Goal: Task Accomplishment & Management: Use online tool/utility

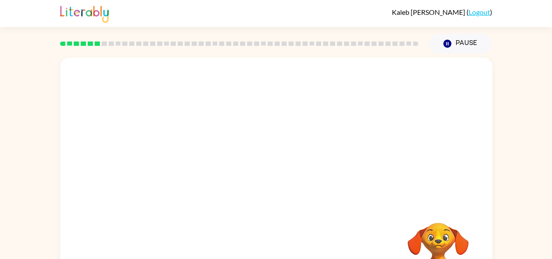
click at [234, 156] on video "Your browser must support playing .mp4 files to use Literably. Please try using…" at bounding box center [276, 131] width 432 height 147
click at [255, 159] on video "Your browser must support playing .mp4 files to use Literably. Please try using…" at bounding box center [276, 131] width 432 height 147
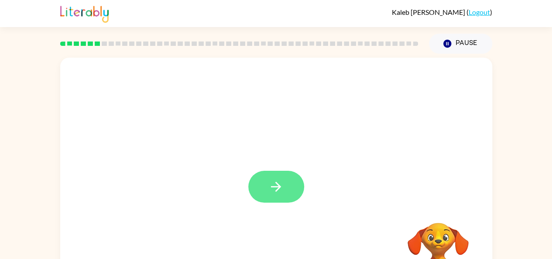
click at [281, 185] on icon "button" at bounding box center [276, 186] width 15 height 15
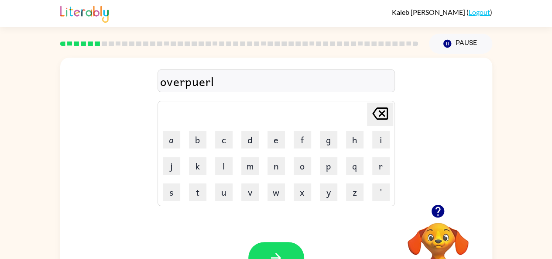
click at [439, 212] on icon "button" at bounding box center [438, 211] width 13 height 13
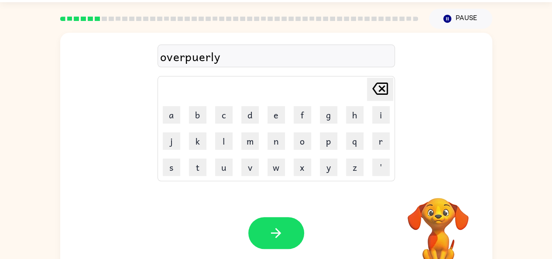
scroll to position [25, 0]
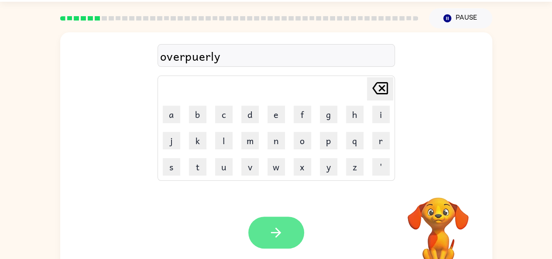
click at [289, 247] on button "button" at bounding box center [277, 233] width 56 height 32
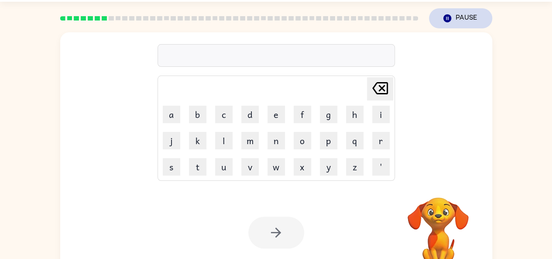
click at [463, 22] on button "Pause Pause" at bounding box center [460, 18] width 63 height 20
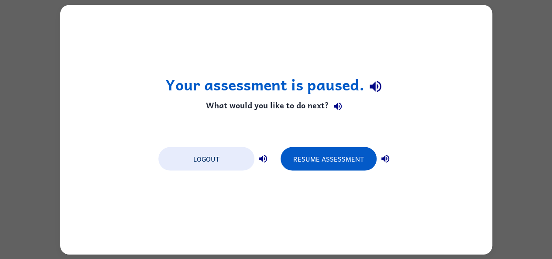
scroll to position [0, 0]
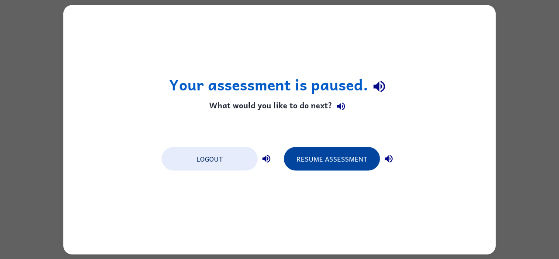
click at [349, 160] on button "Resume Assessment" at bounding box center [332, 159] width 96 height 24
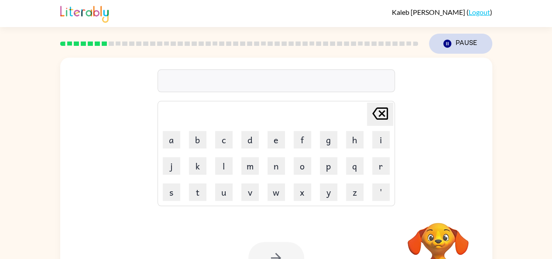
click at [467, 43] on button "Pause Pause" at bounding box center [460, 44] width 63 height 20
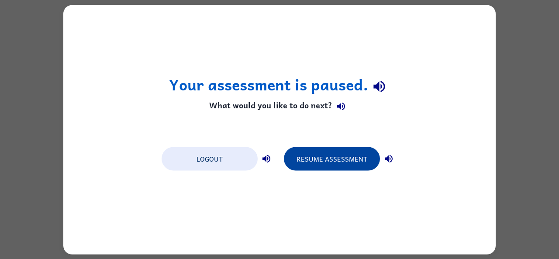
click at [348, 159] on button "Resume Assessment" at bounding box center [332, 159] width 96 height 24
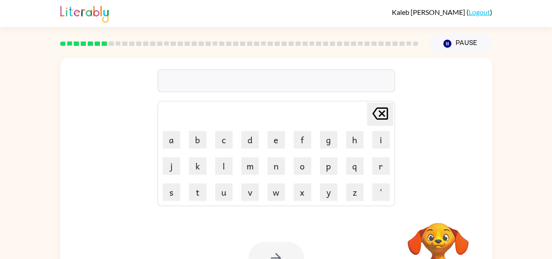
click at [432, 232] on video "Your browser must support playing .mp4 files to use Literably. Please try using…" at bounding box center [438, 252] width 87 height 87
click at [442, 240] on video "Your browser must support playing .mp4 files to use Literably. Please try using…" at bounding box center [438, 252] width 87 height 87
click at [442, 238] on video "Your browser must support playing .mp4 files to use Literably. Please try using…" at bounding box center [438, 252] width 87 height 87
click at [443, 238] on video "Your browser must support playing .mp4 files to use Literably. Please try using…" at bounding box center [438, 252] width 87 height 87
click at [444, 238] on video "Your browser must support playing .mp4 files to use Literably. Please try using…" at bounding box center [438, 252] width 87 height 87
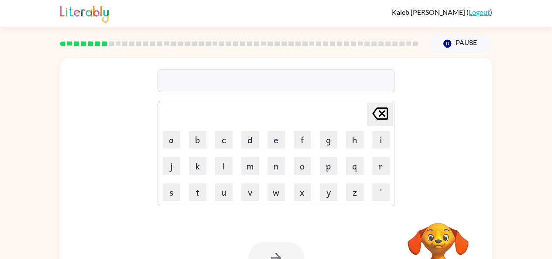
click at [451, 238] on video "Your browser must support playing .mp4 files to use Literably. Please try using…" at bounding box center [438, 252] width 87 height 87
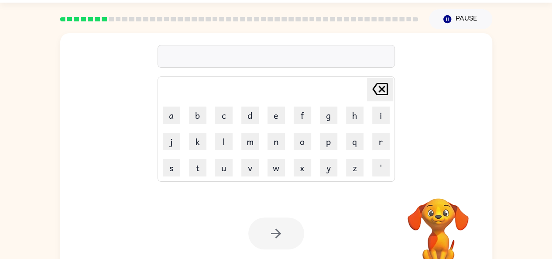
scroll to position [32, 0]
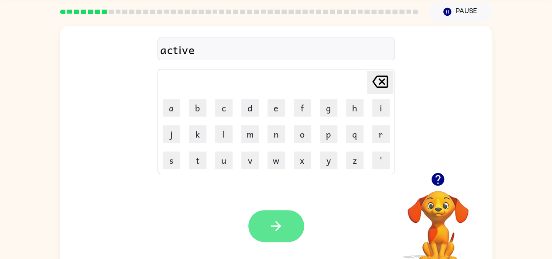
click at [279, 223] on icon "button" at bounding box center [276, 225] width 15 height 15
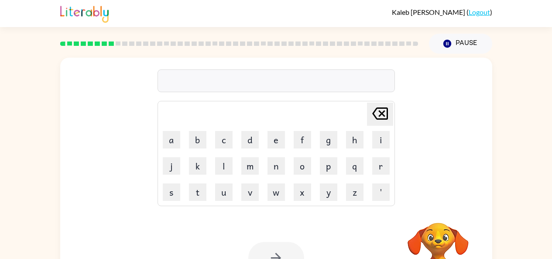
scroll to position [28, 0]
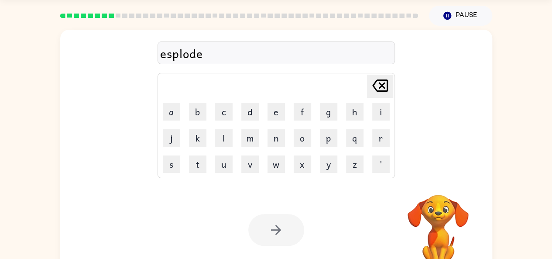
click at [169, 55] on div "esplode" at bounding box center [276, 53] width 232 height 18
click at [174, 54] on div "esplode" at bounding box center [276, 53] width 232 height 18
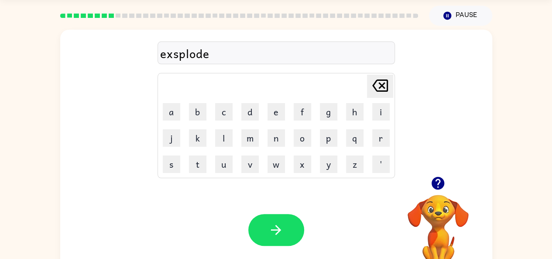
click at [307, 251] on div "Your browser must support playing .mp4 files to use Literably. Please try using…" at bounding box center [276, 230] width 432 height 98
click at [274, 225] on icon "button" at bounding box center [276, 229] width 15 height 15
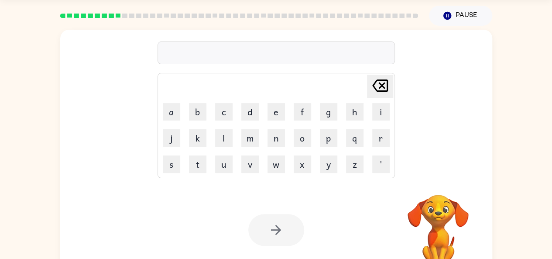
scroll to position [28, 0]
click at [444, 211] on video "Your browser must support playing .mp4 files to use Literably. Please try using…" at bounding box center [438, 224] width 87 height 87
click at [450, 227] on video "Your browser must support playing .mp4 files to use Literably. Please try using…" at bounding box center [438, 224] width 87 height 87
click at [443, 223] on video "Your browser must support playing .mp4 files to use Literably. Please try using…" at bounding box center [438, 224] width 87 height 87
click at [466, 6] on button "Pause Pause" at bounding box center [460, 16] width 63 height 20
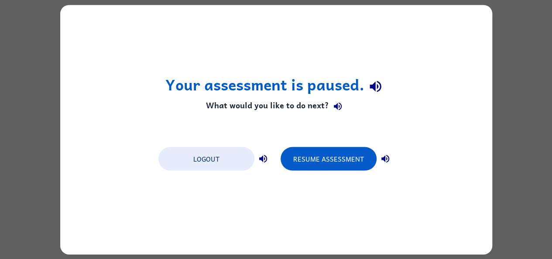
scroll to position [0, 0]
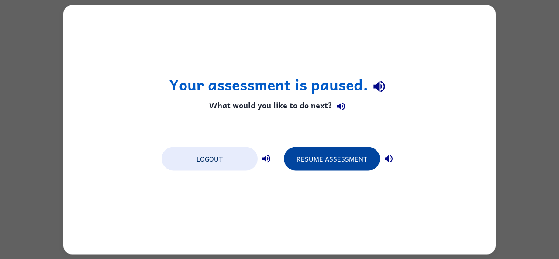
click at [346, 168] on button "Resume Assessment" at bounding box center [332, 159] width 96 height 24
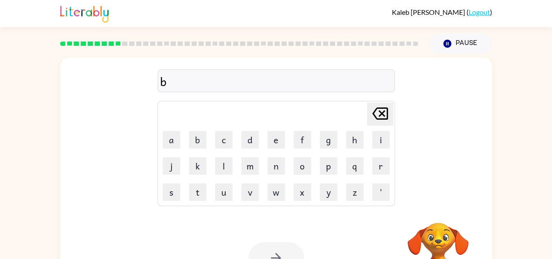
click at [445, 232] on video "Your browser must support playing .mp4 files to use Literably. Please try using…" at bounding box center [438, 252] width 87 height 87
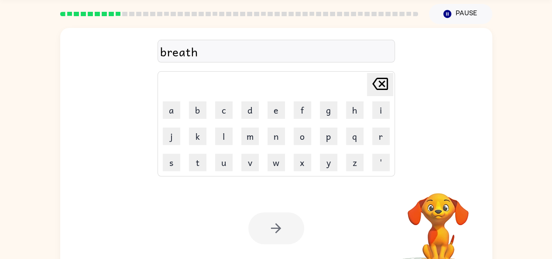
scroll to position [48, 0]
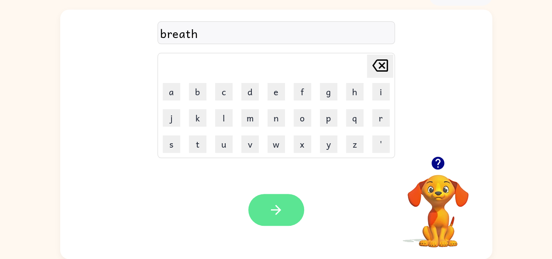
click at [260, 207] on button "button" at bounding box center [277, 210] width 56 height 32
click at [287, 197] on button "button" at bounding box center [277, 210] width 56 height 32
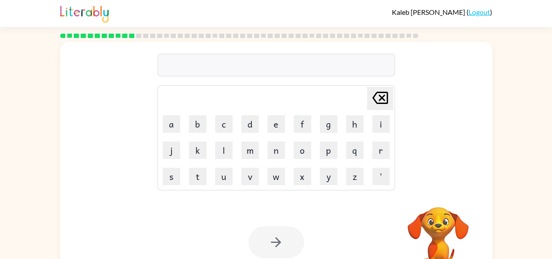
scroll to position [48, 0]
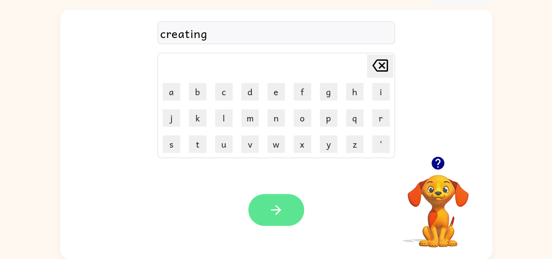
click at [288, 199] on button "button" at bounding box center [277, 210] width 56 height 32
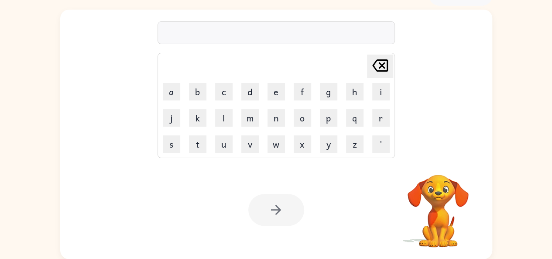
click at [444, 190] on video "Your browser must support playing .mp4 files to use Literably. Please try using…" at bounding box center [438, 204] width 87 height 87
click at [442, 191] on video "Your browser must support playing .mp4 files to use Literably. Please try using…" at bounding box center [438, 204] width 87 height 87
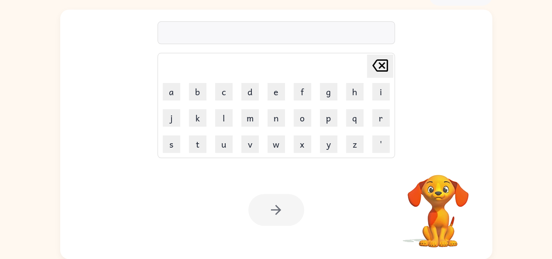
click at [420, 247] on video "Your browser must support playing .mp4 files to use Literably. Please try using…" at bounding box center [438, 204] width 87 height 87
click at [427, 236] on video "Your browser must support playing .mp4 files to use Literably. Please try using…" at bounding box center [438, 204] width 87 height 87
click at [424, 233] on video "Your browser must support playing .mp4 files to use Literably. Please try using…" at bounding box center [438, 204] width 87 height 87
click at [431, 215] on video "Your browser must support playing .mp4 files to use Literably. Please try using…" at bounding box center [438, 204] width 87 height 87
click at [438, 214] on video "Your browser must support playing .mp4 files to use Literably. Please try using…" at bounding box center [438, 204] width 87 height 87
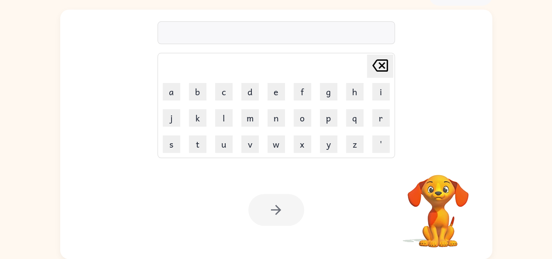
click at [439, 214] on video "Your browser must support playing .mp4 files to use Literably. Please try using…" at bounding box center [438, 204] width 87 height 87
click at [442, 209] on video "Your browser must support playing .mp4 files to use Literably. Please try using…" at bounding box center [438, 204] width 87 height 87
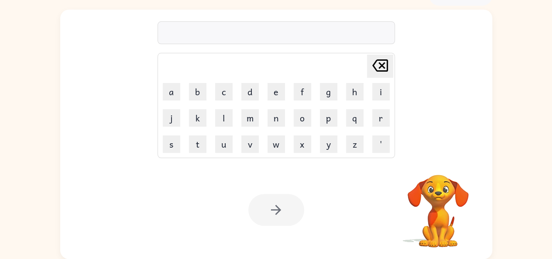
click at [442, 209] on video "Your browser must support playing .mp4 files to use Literably. Please try using…" at bounding box center [438, 204] width 87 height 87
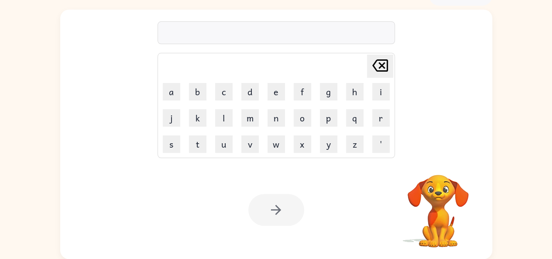
click at [442, 209] on video "Your browser must support playing .mp4 files to use Literably. Please try using…" at bounding box center [438, 204] width 87 height 87
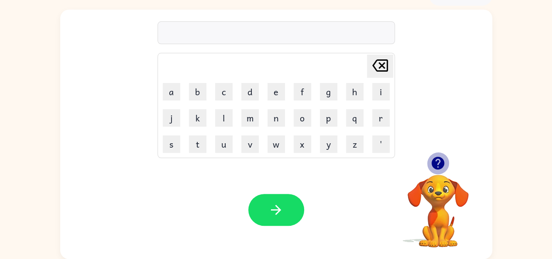
click at [436, 152] on button "button" at bounding box center [438, 163] width 22 height 22
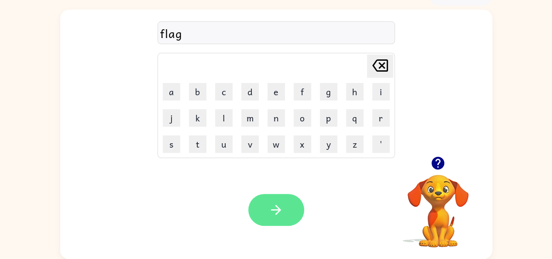
click at [280, 213] on icon "button" at bounding box center [276, 209] width 15 height 15
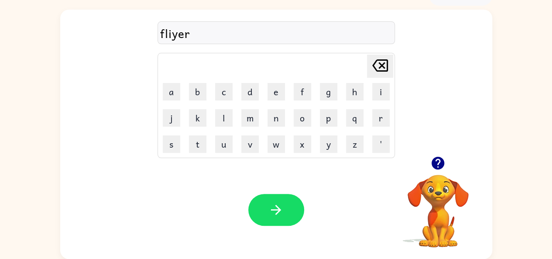
click at [298, 225] on div at bounding box center [277, 210] width 56 height 32
click at [295, 200] on button "button" at bounding box center [277, 210] width 56 height 32
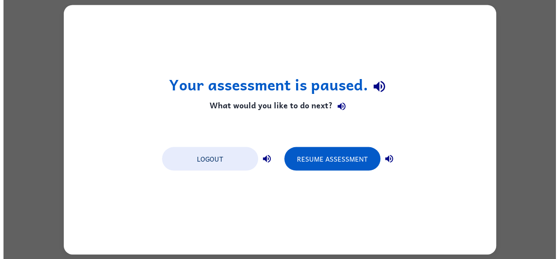
scroll to position [0, 0]
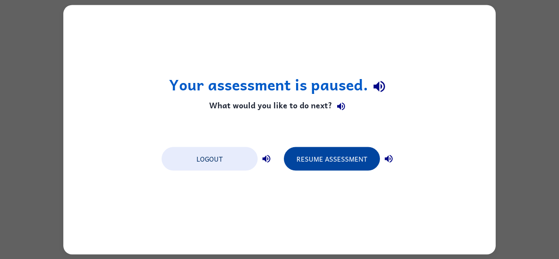
click at [336, 149] on button "Resume Assessment" at bounding box center [332, 159] width 96 height 24
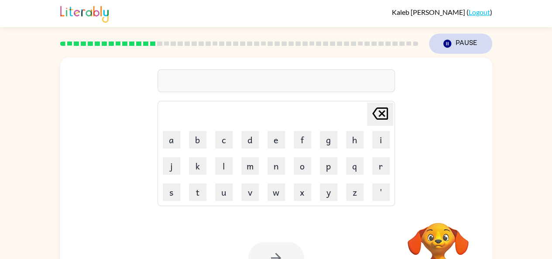
click at [454, 37] on button "Pause Pause" at bounding box center [460, 44] width 63 height 20
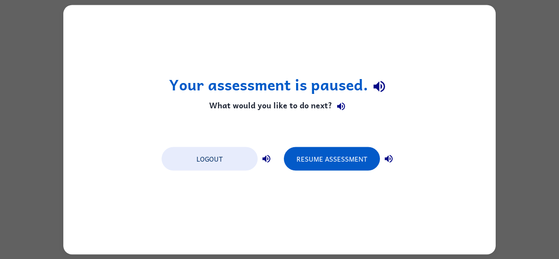
drag, startPoint x: 382, startPoint y: 154, endPoint x: 343, endPoint y: 117, distance: 54.1
click at [343, 117] on div "Your assessment is paused. What would you like to do next? Logout Resume Assess…" at bounding box center [279, 129] width 432 height 249
click at [340, 104] on icon "button" at bounding box center [341, 106] width 10 height 10
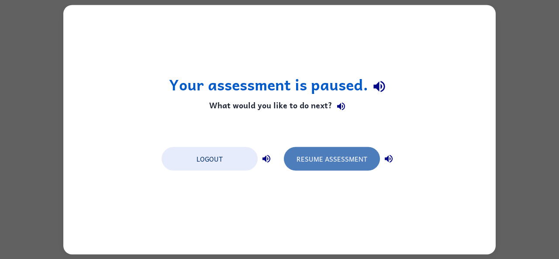
click at [349, 152] on button "Resume Assessment" at bounding box center [332, 159] width 96 height 24
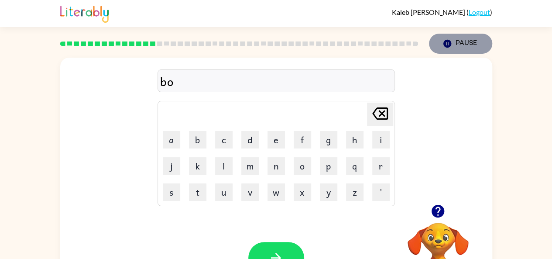
click at [466, 45] on button "Pause Pause" at bounding box center [460, 44] width 63 height 20
